Goal: Share content

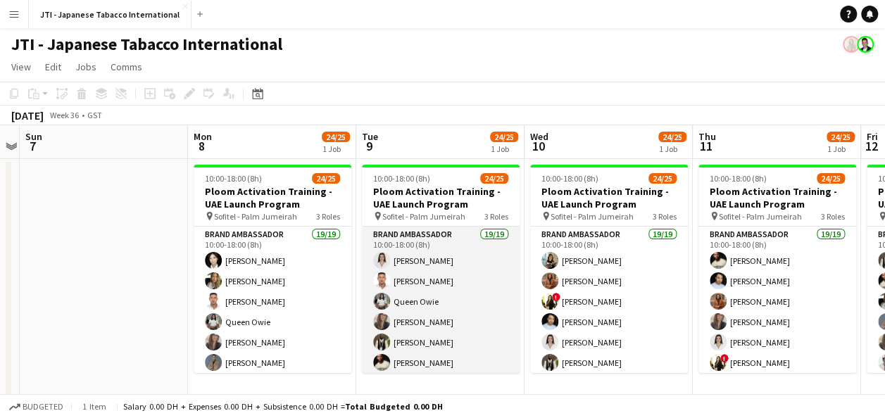
scroll to position [0, 420]
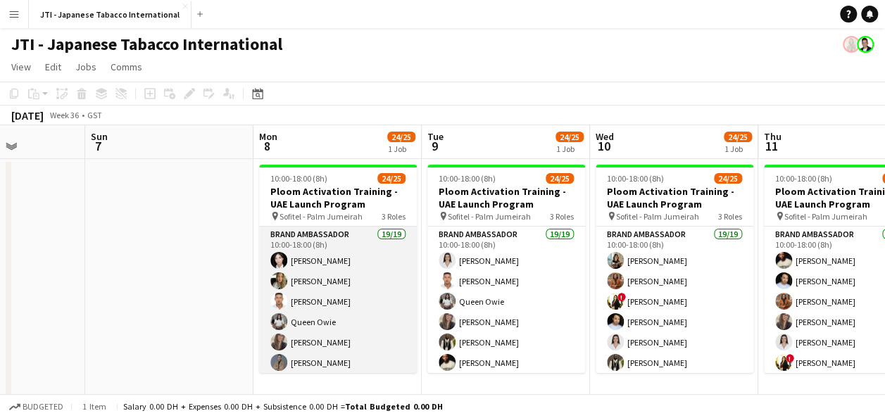
click at [270, 301] on app-user-avatar at bounding box center [278, 301] width 17 height 17
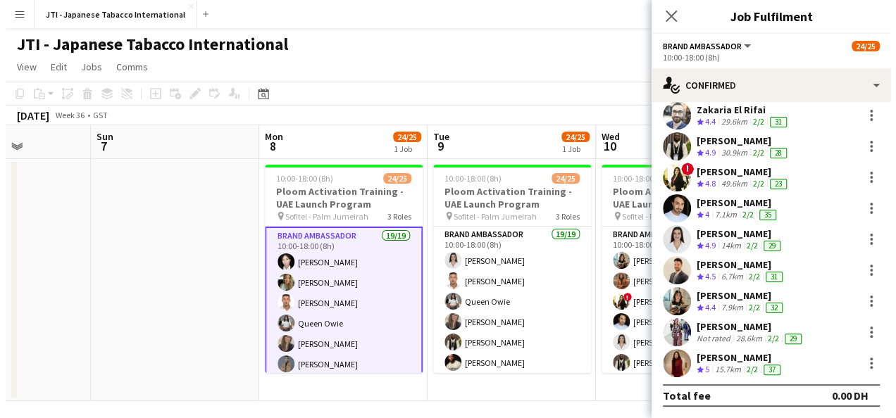
scroll to position [0, 0]
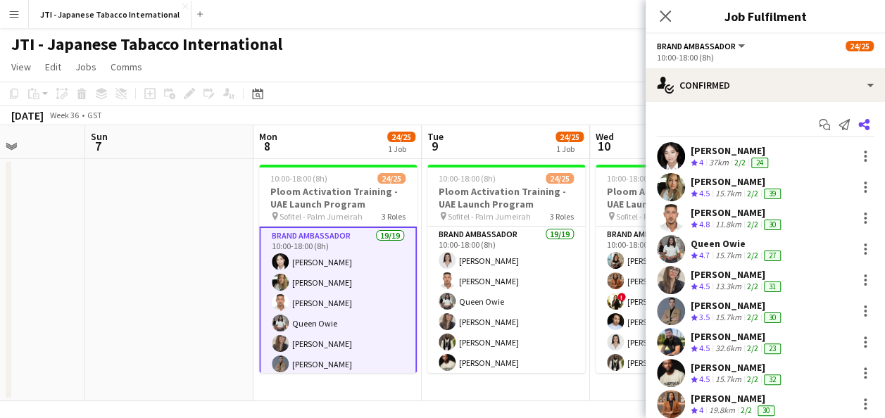
click at [859, 127] on app-icon "Share" at bounding box center [864, 125] width 20 height 20
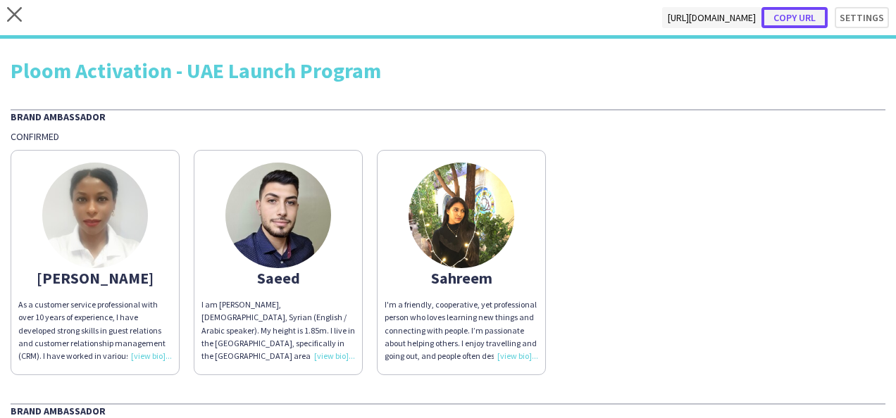
click at [791, 20] on button "Copy url" at bounding box center [794, 17] width 66 height 21
click at [17, 18] on icon "close" at bounding box center [14, 14] width 15 height 15
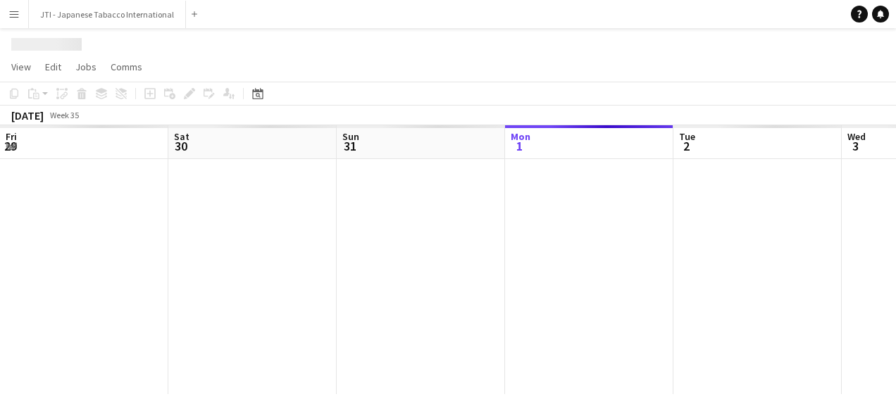
scroll to position [0, 337]
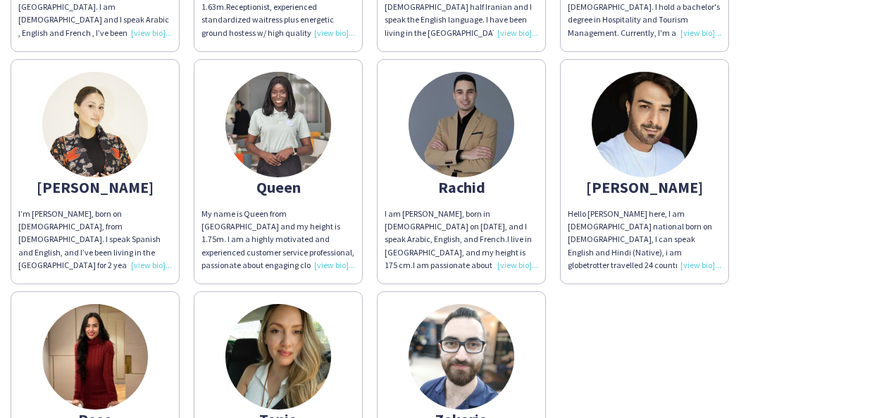
scroll to position [1045, 0]
